Goal: Check status: Check status

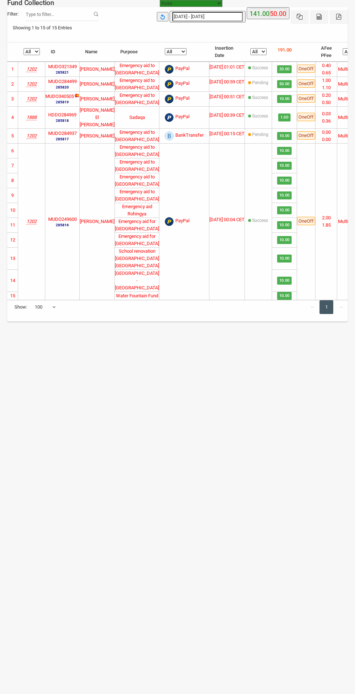
select select "100"
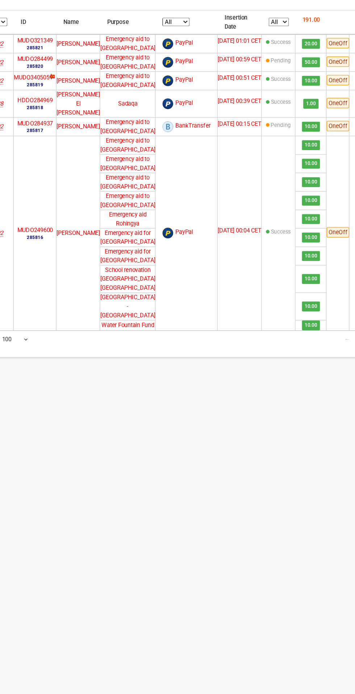
scroll to position [0, 3]
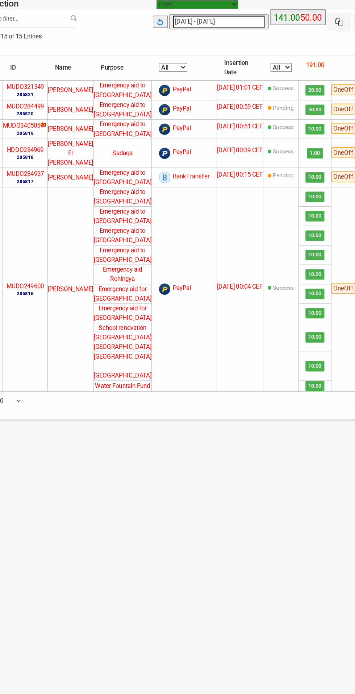
click at [194, 15] on input "[DATE] - [DATE]" at bounding box center [208, 16] width 70 height 9
type input "[DATE]"
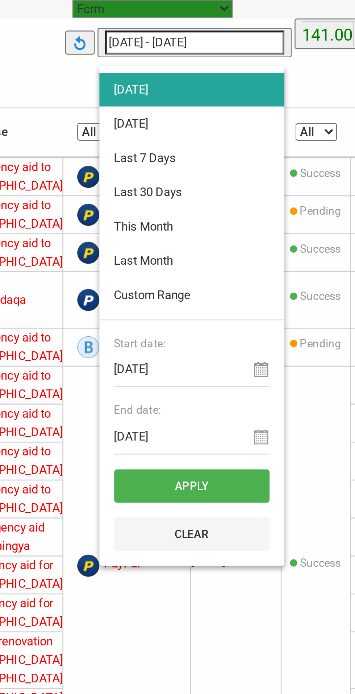
click at [187, 52] on li "[DATE]" at bounding box center [206, 48] width 73 height 13
type input "[DATE] - [DATE]"
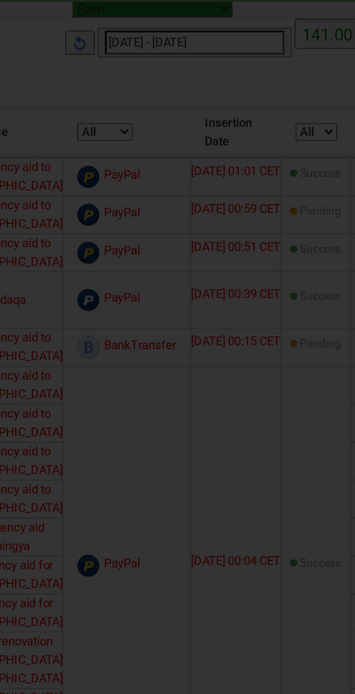
select select "100"
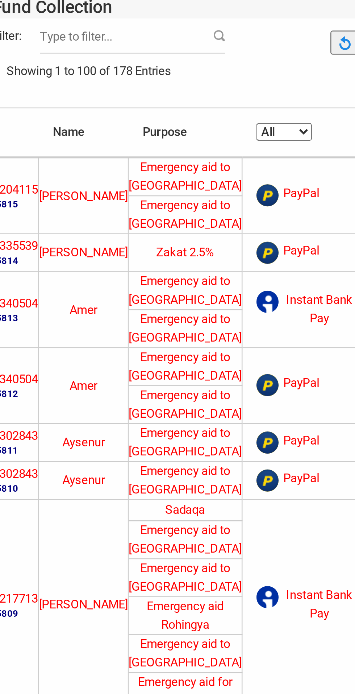
scroll to position [0, 57]
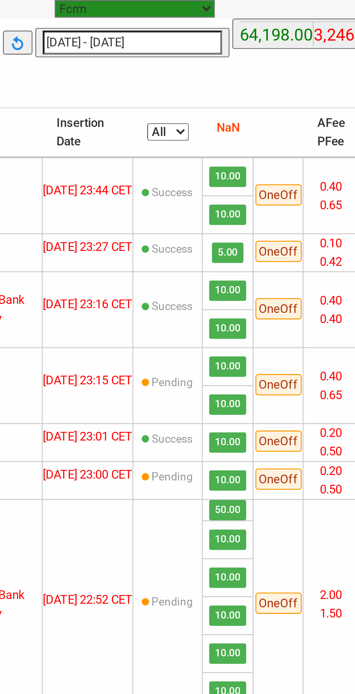
click at [197, 53] on select "All Pending Success" at bounding box center [204, 51] width 16 height 7
select select "Pending"
click at [196, 51] on select "All Pending Success" at bounding box center [204, 51] width 16 height 7
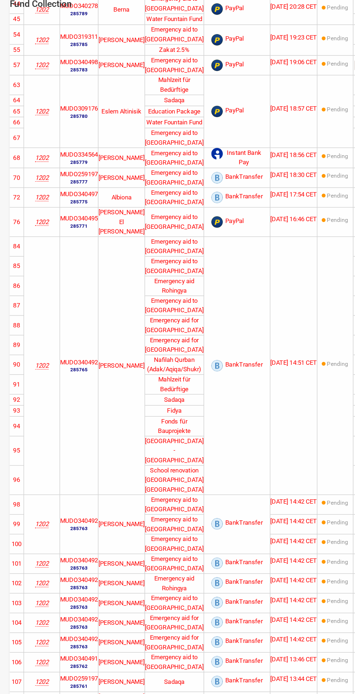
scroll to position [259, 0]
